Goal: Task Accomplishment & Management: Complete application form

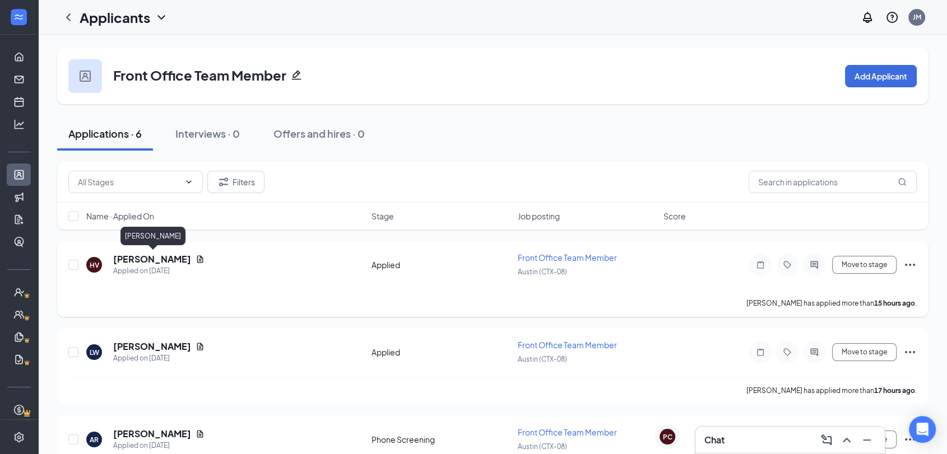
click at [131, 259] on h5 "[PERSON_NAME]" at bounding box center [152, 259] width 78 height 12
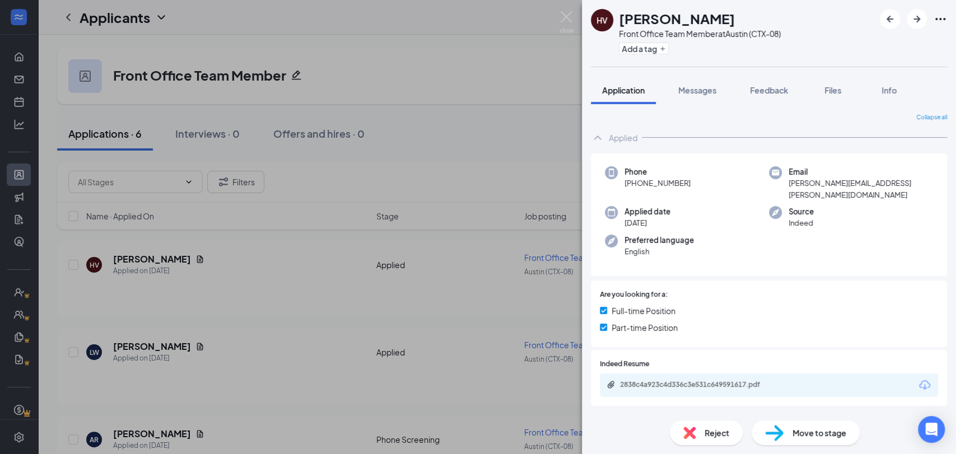
click at [723, 427] on span "Reject" at bounding box center [717, 433] width 25 height 12
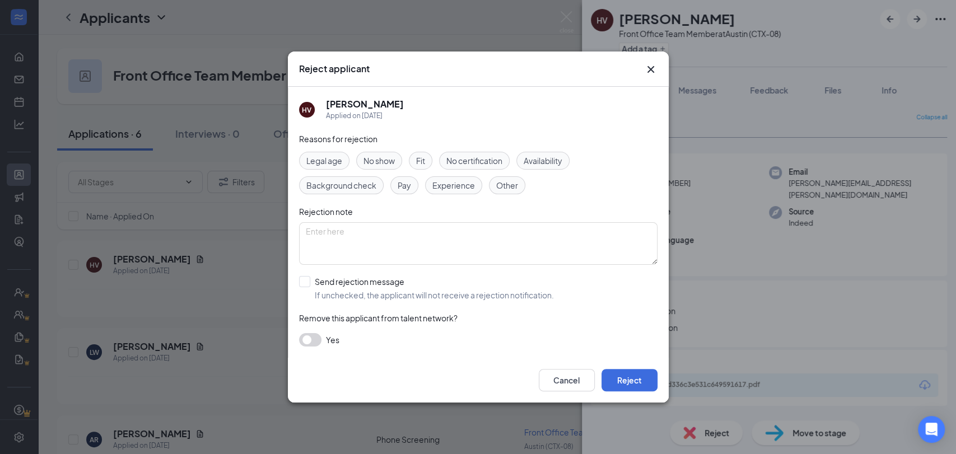
click at [296, 282] on div "HV [PERSON_NAME] Applied on [DATE] Reasons for rejection Legal age No show Fit …" at bounding box center [478, 222] width 381 height 271
click at [314, 278] on input "Send rejection message If unchecked, the applicant will not receive a rejection…" at bounding box center [426, 288] width 255 height 25
checkbox input "true"
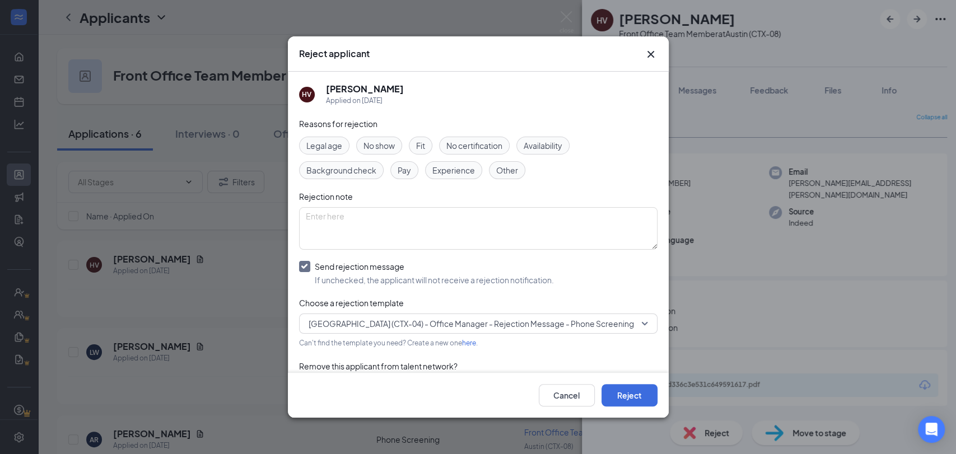
click at [542, 327] on span "[GEOGRAPHIC_DATA] (CTX-04) - Office Manager - Rejection Message - Phone Screeni…" at bounding box center [471, 323] width 325 height 17
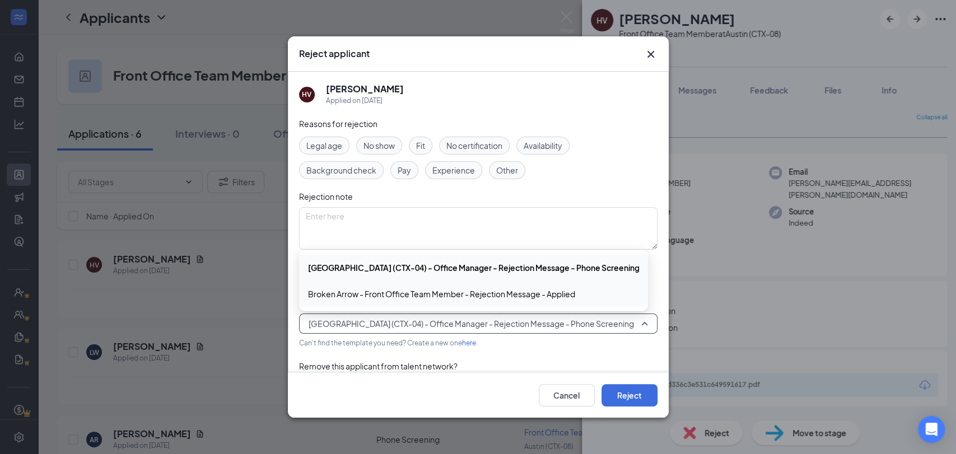
click at [566, 288] on span "Broken Arrow - Front Office Team Member - Rejection Message - Applied" at bounding box center [441, 294] width 267 height 12
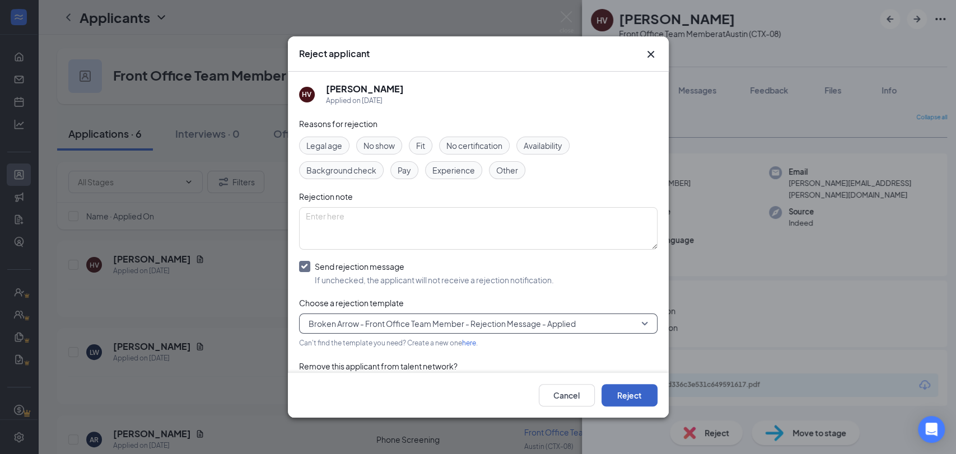
click at [627, 394] on button "Reject" at bounding box center [630, 395] width 56 height 22
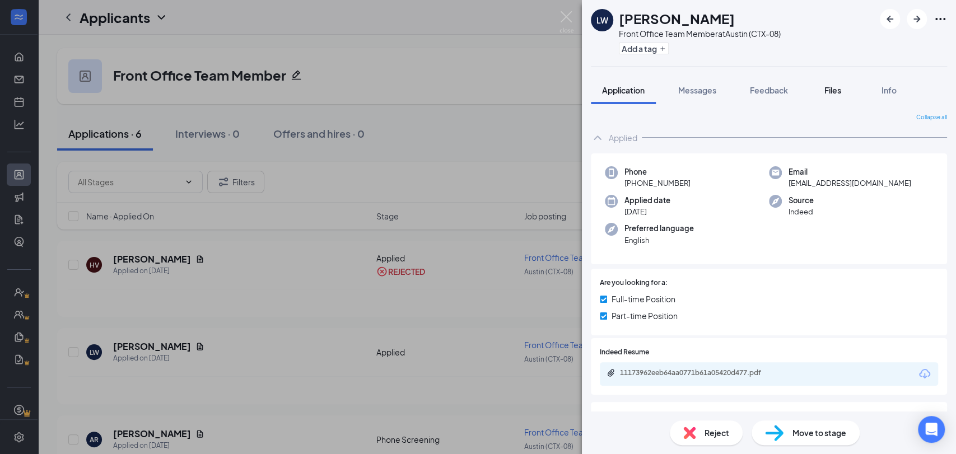
click at [841, 87] on span "Files" at bounding box center [833, 90] width 17 height 10
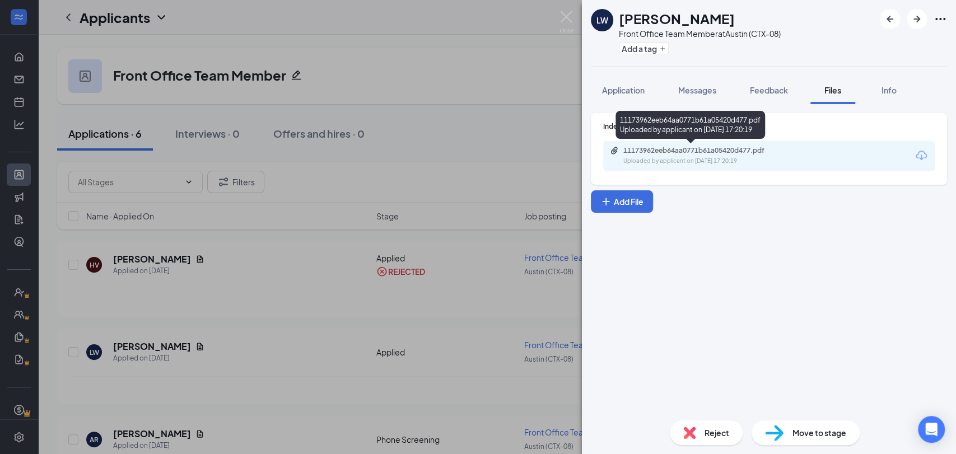
click at [668, 158] on div "Uploaded by applicant on [DATE] 17:20:19" at bounding box center [707, 161] width 168 height 9
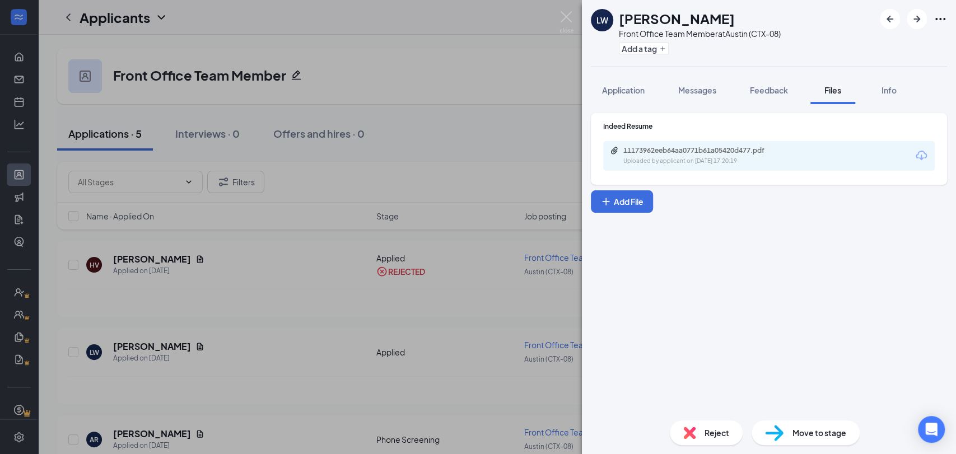
click at [718, 429] on span "Reject" at bounding box center [717, 433] width 25 height 12
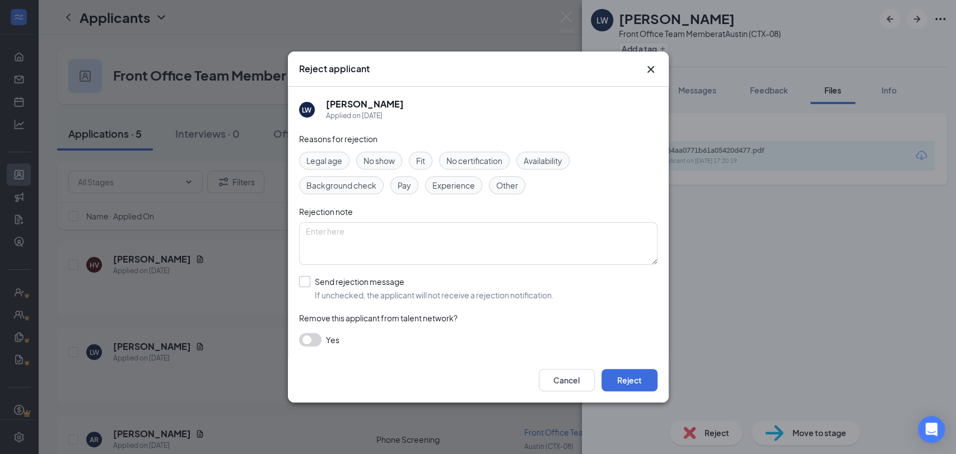
click at [305, 279] on input "Send rejection message If unchecked, the applicant will not receive a rejection…" at bounding box center [426, 288] width 255 height 25
checkbox input "true"
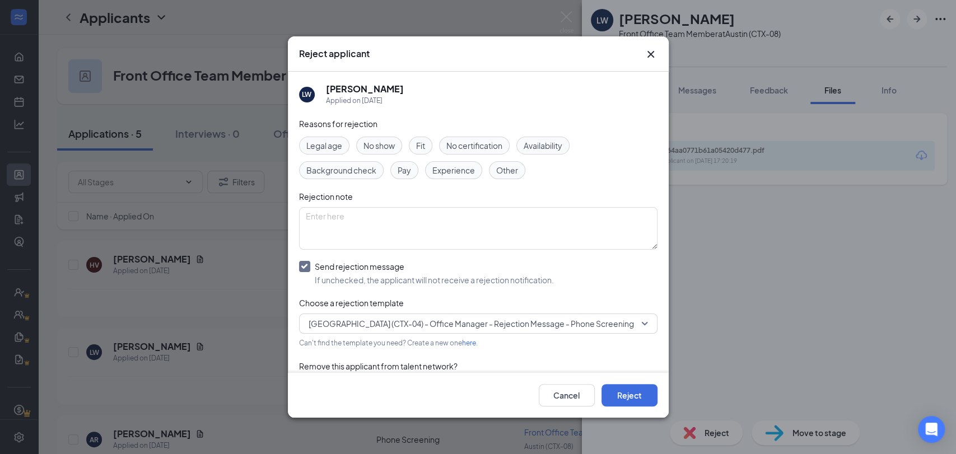
click at [566, 315] on span "[GEOGRAPHIC_DATA] (CTX-04) - Office Manager - Rejection Message - Phone Screeni…" at bounding box center [471, 323] width 325 height 17
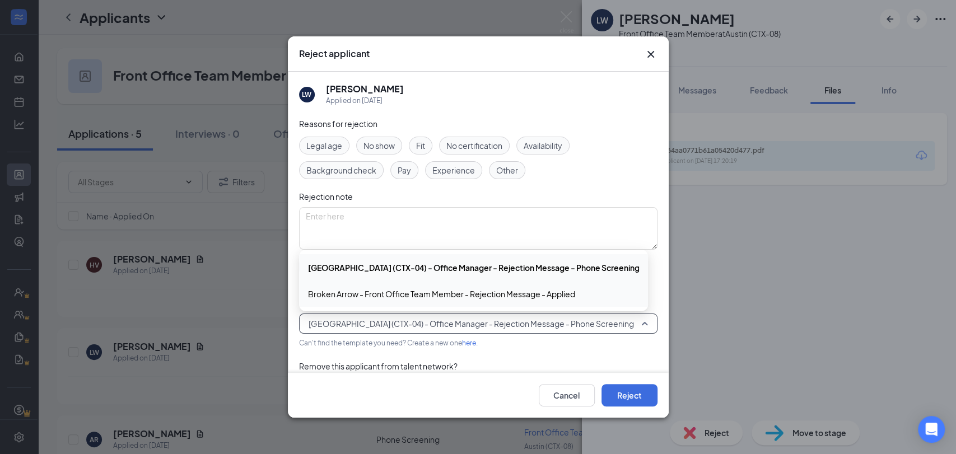
click at [575, 282] on div "Broken Arrow - Front Office Team Member - Rejection Message - Applied" at bounding box center [473, 294] width 349 height 26
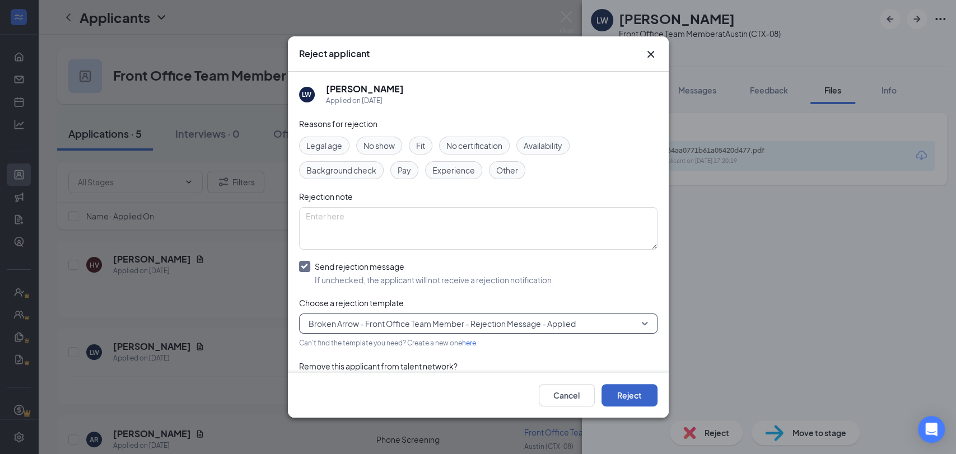
click at [628, 402] on button "Reject" at bounding box center [630, 395] width 56 height 22
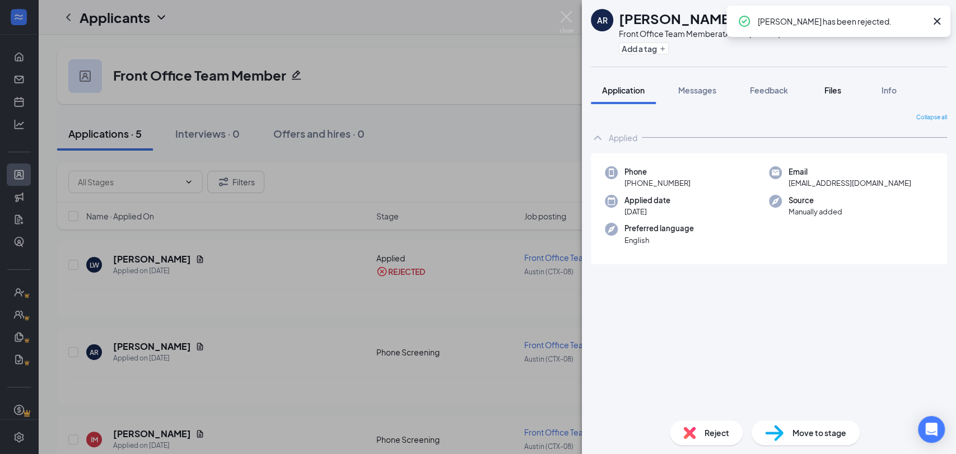
click at [831, 86] on span "Files" at bounding box center [833, 90] width 17 height 10
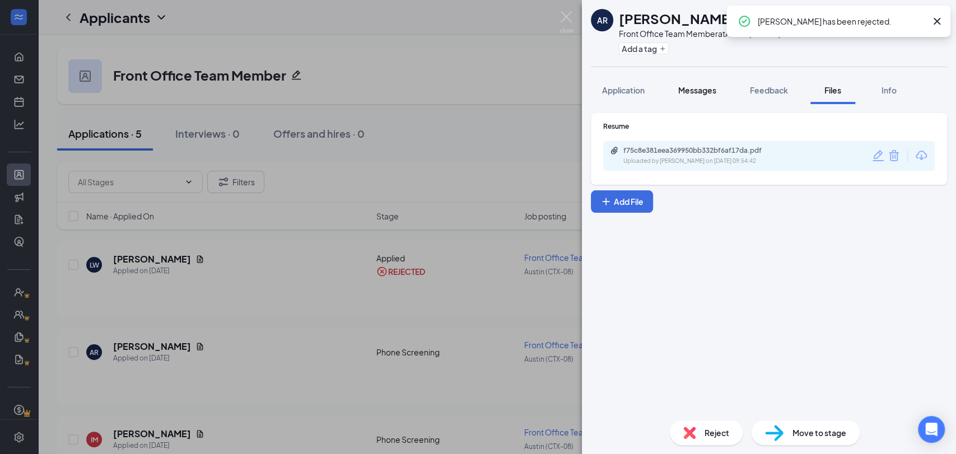
click at [704, 95] on div "Messages" at bounding box center [697, 90] width 38 height 11
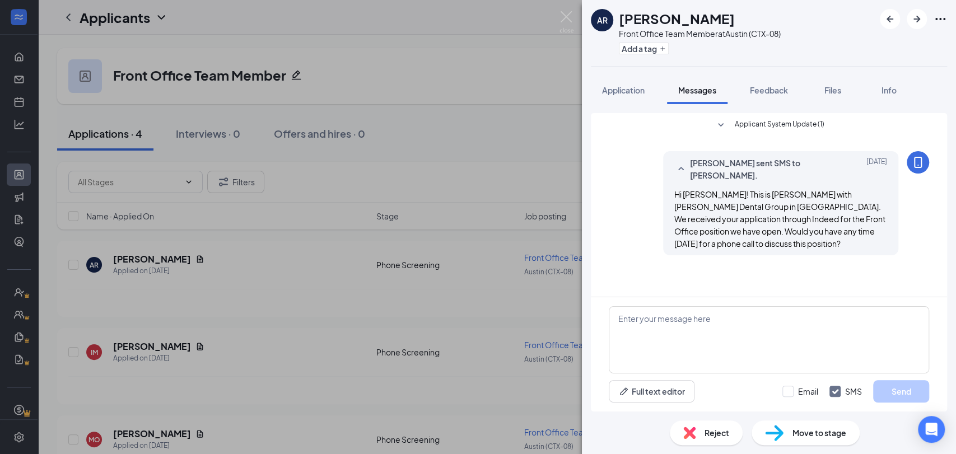
click at [717, 429] on span "Reject" at bounding box center [717, 433] width 25 height 12
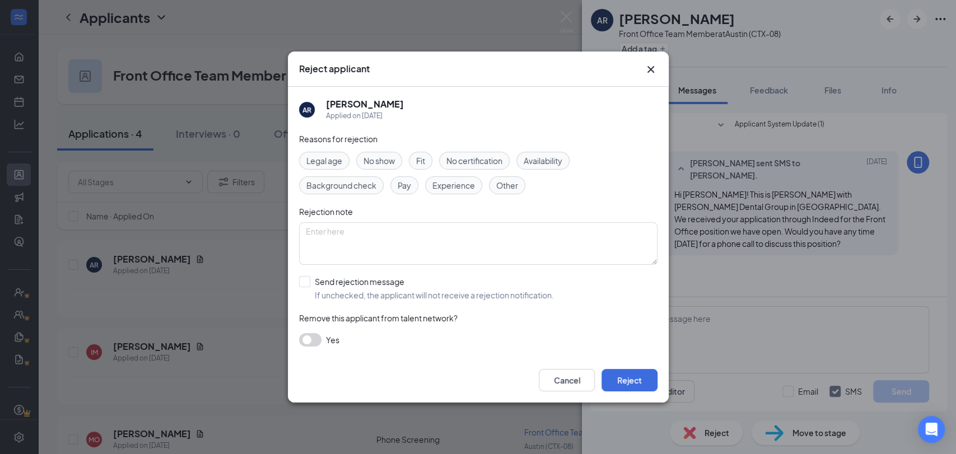
click at [628, 361] on div "Cancel Reject" at bounding box center [478, 380] width 381 height 45
click at [628, 371] on button "Reject" at bounding box center [630, 380] width 56 height 22
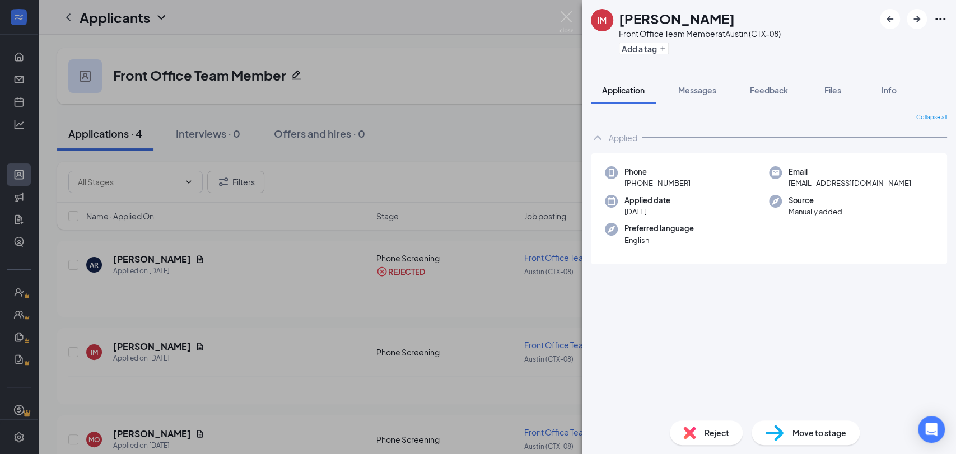
click at [712, 421] on div "Reject" at bounding box center [706, 433] width 73 height 25
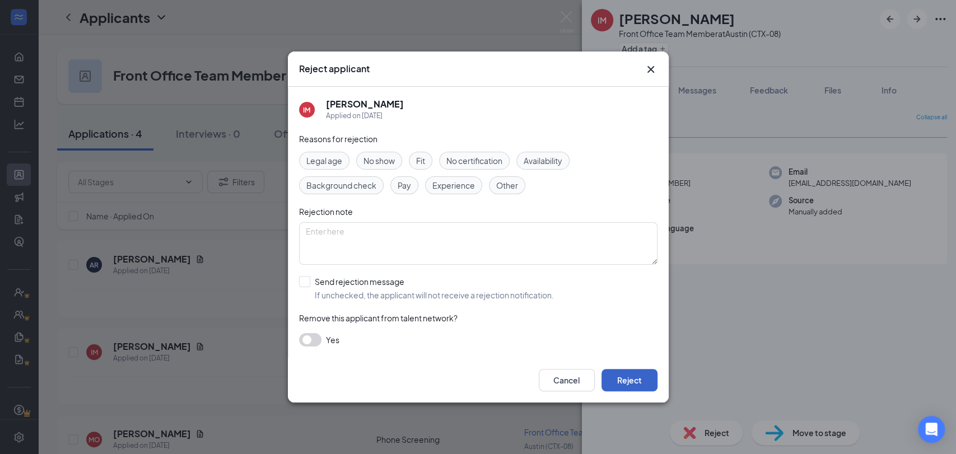
click at [646, 386] on button "Reject" at bounding box center [630, 380] width 56 height 22
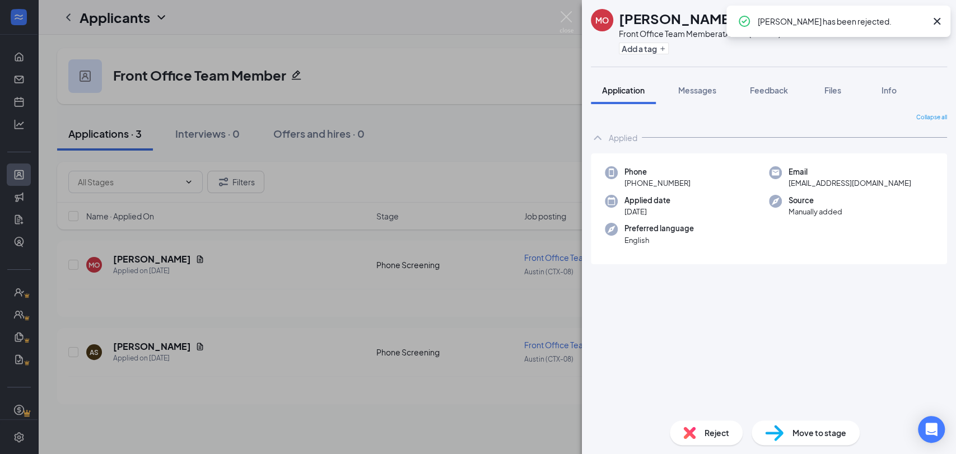
click at [938, 18] on icon "Cross" at bounding box center [936, 21] width 13 height 13
click at [910, 15] on icon "ArrowRight" at bounding box center [916, 18] width 13 height 13
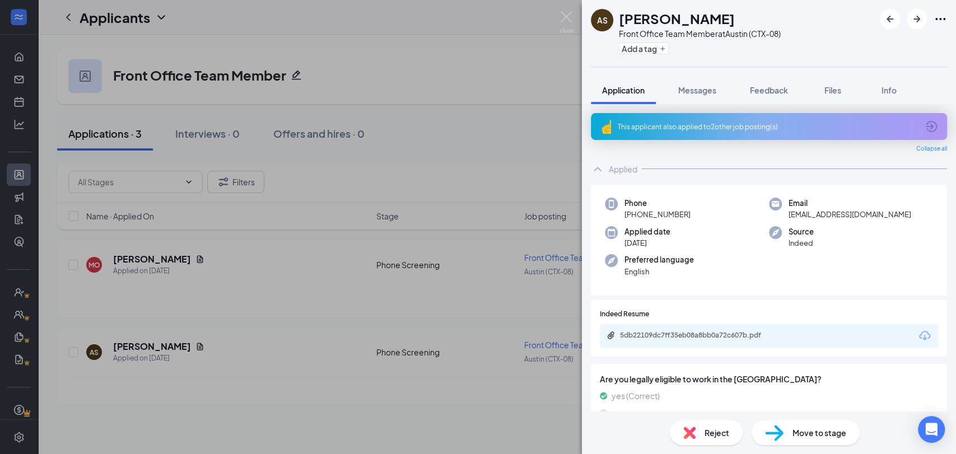
click at [779, 435] on img at bounding box center [774, 433] width 18 height 16
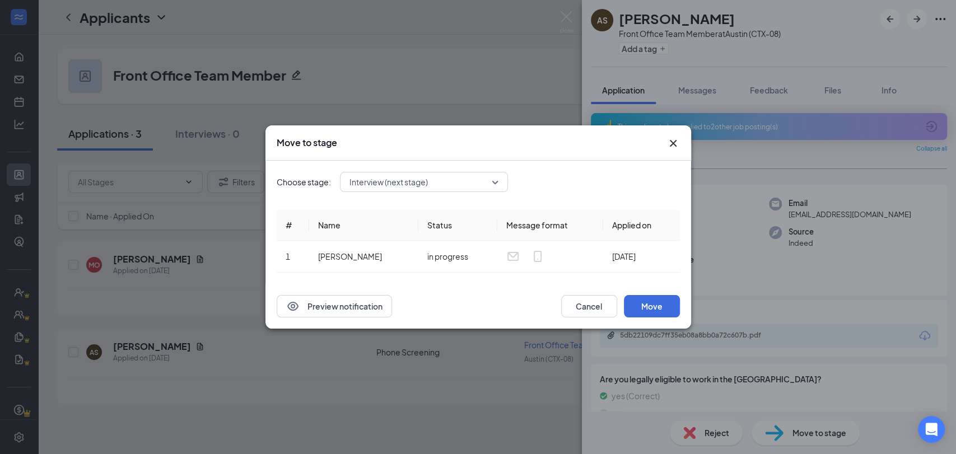
click at [389, 186] on span "Interview (next stage)" at bounding box center [389, 182] width 78 height 17
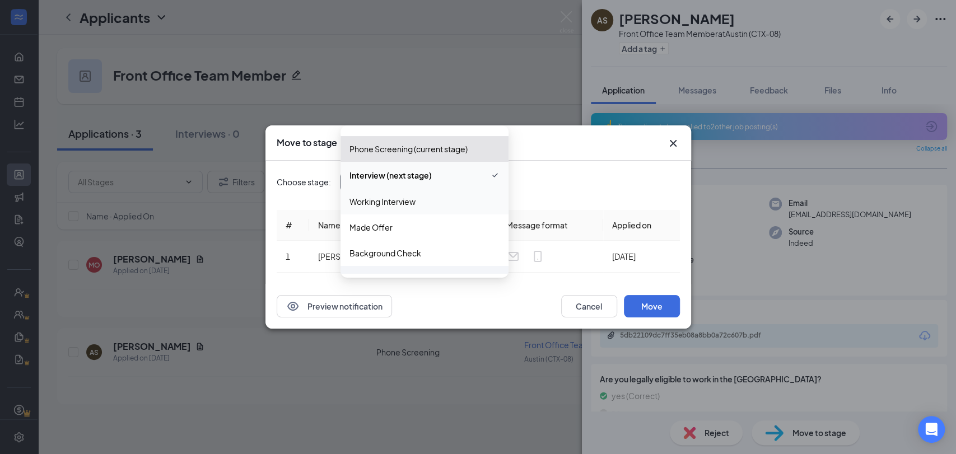
scroll to position [38, 0]
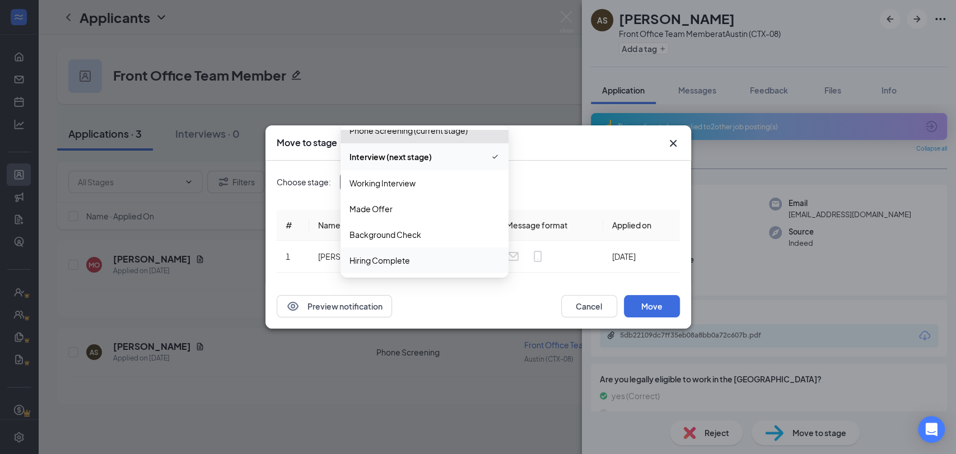
click at [392, 257] on span "Hiring Complete" at bounding box center [380, 260] width 60 height 12
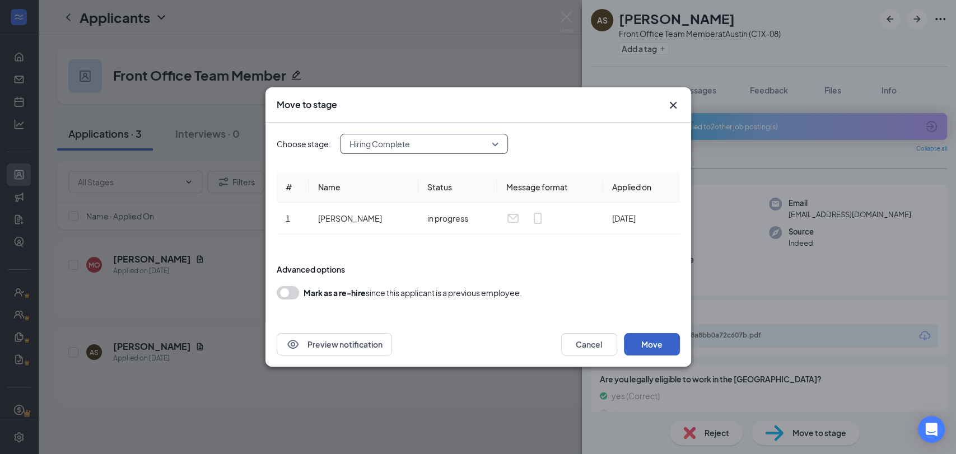
click at [677, 340] on button "Move" at bounding box center [652, 344] width 56 height 22
